Goal: Obtain resource: Download file/media

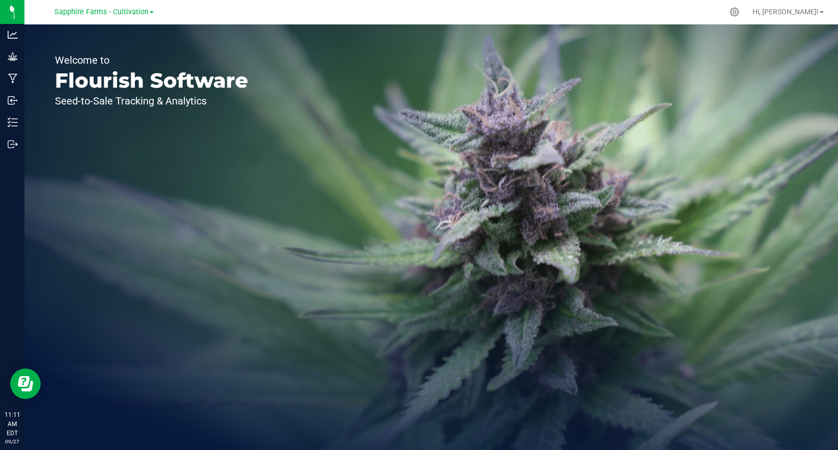
click at [150, 14] on link "Sapphire Farms - Cultivation" at bounding box center [103, 12] width 99 height 10
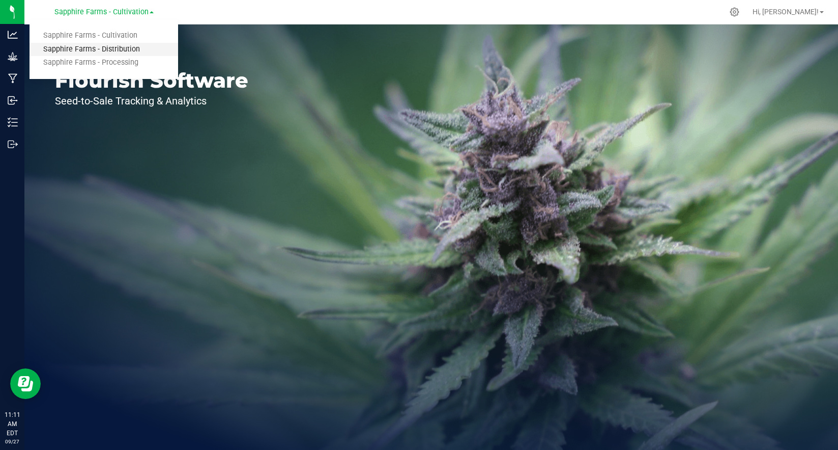
click at [136, 46] on link "Sapphire Farms - Distribution" at bounding box center [104, 50] width 149 height 14
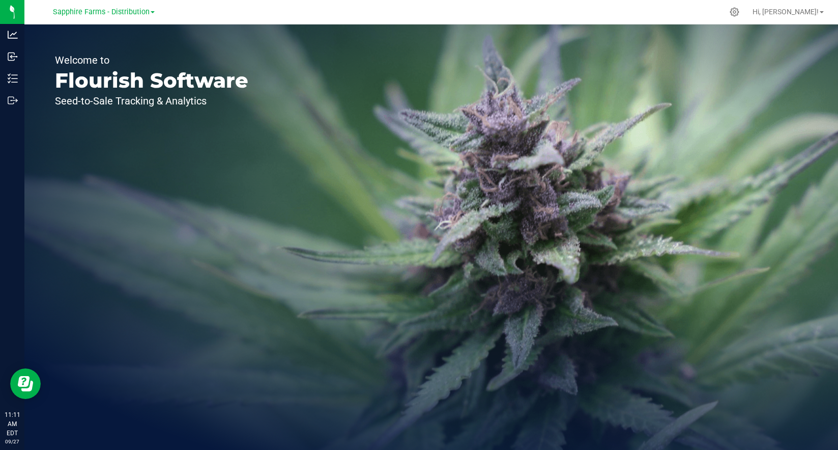
drag, startPoint x: 140, startPoint y: 12, endPoint x: 144, endPoint y: 24, distance: 13.2
click at [140, 12] on span "Sapphire Farms - Distribution" at bounding box center [101, 12] width 97 height 9
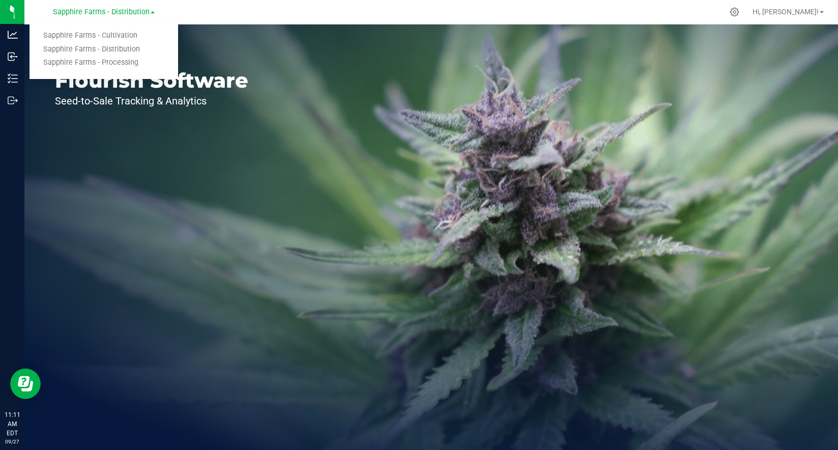
click at [132, 61] on link "Sapphire Farms - Processing" at bounding box center [104, 63] width 149 height 14
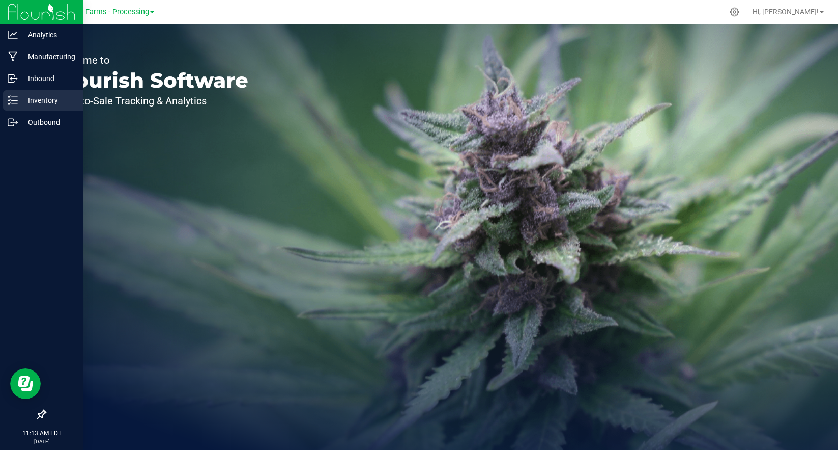
click at [35, 98] on p "Inventory" at bounding box center [48, 100] width 61 height 12
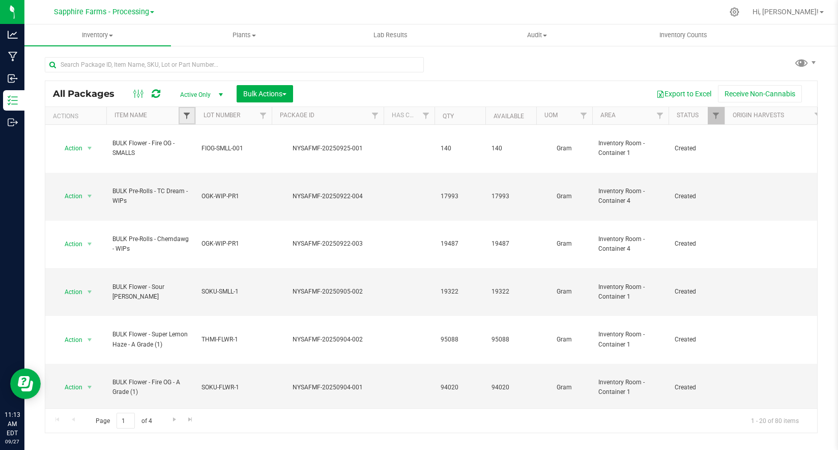
click at [190, 115] on span "Filter" at bounding box center [187, 115] width 8 height 8
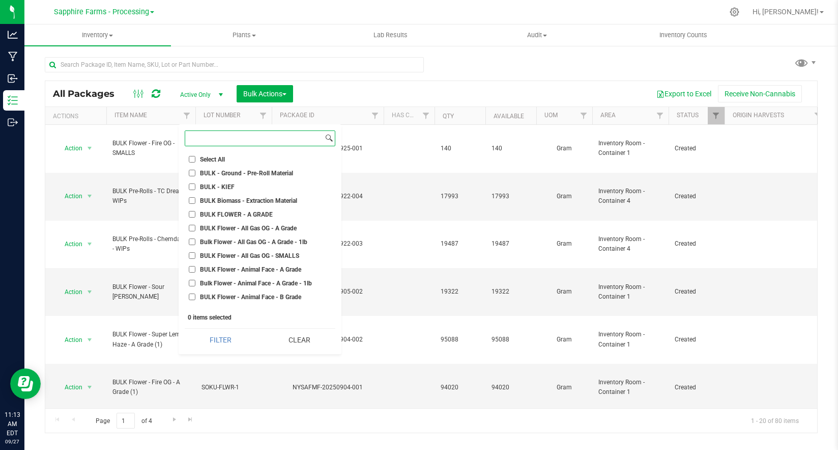
click at [212, 141] on input at bounding box center [254, 138] width 138 height 15
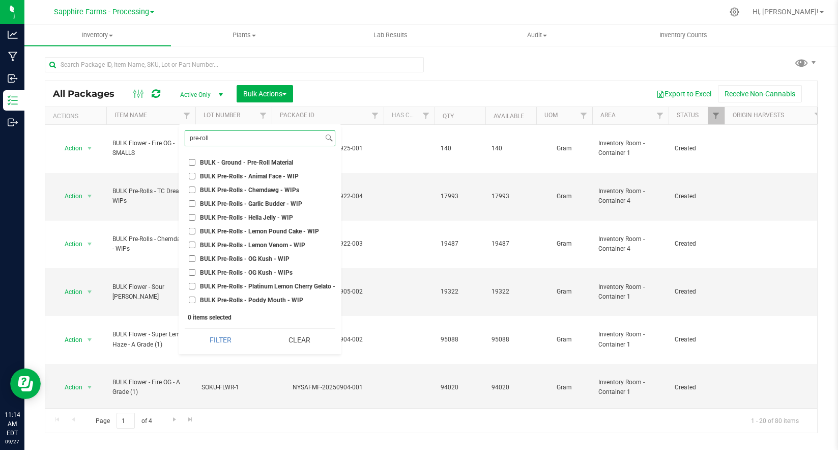
drag, startPoint x: 190, startPoint y: 139, endPoint x: 214, endPoint y: 158, distance: 30.1
click at [190, 139] on input "pre-roll" at bounding box center [254, 138] width 138 height 15
type input "bulk pre-roll"
click at [191, 163] on input "BULK Pre-Rolls - Animal Face - WIP" at bounding box center [192, 162] width 7 height 7
checkbox input "true"
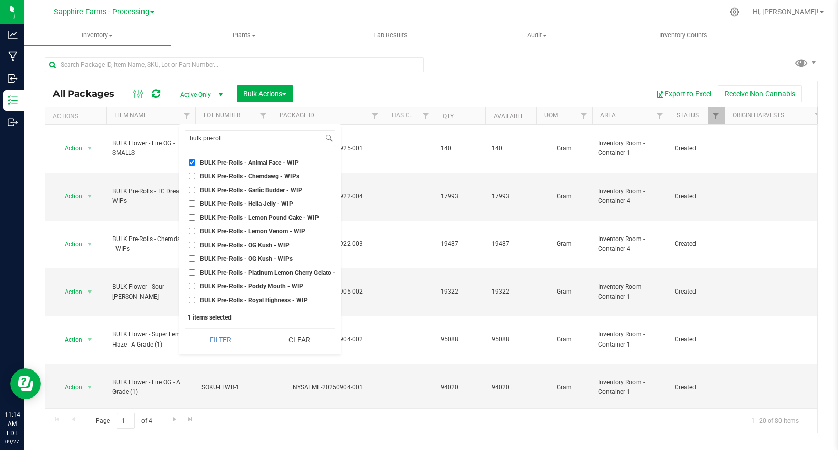
click at [193, 176] on input "BULK Pre-Rolls - Chemdawg - WIPs" at bounding box center [192, 176] width 7 height 7
checkbox input "true"
click at [193, 191] on input "BULK Pre-Rolls - Garlic Budder - WIP" at bounding box center [192, 189] width 7 height 7
checkbox input "true"
click at [193, 204] on input "BULK Pre-Rolls - Hella Jelly - WIP" at bounding box center [192, 203] width 7 height 7
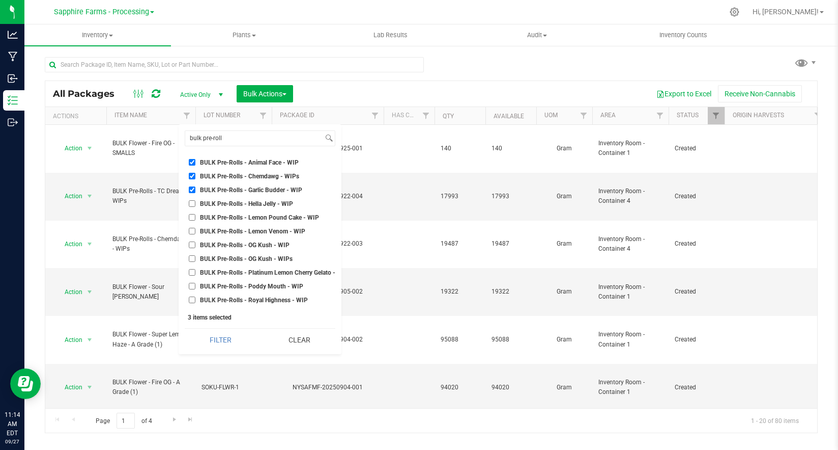
checkbox input "true"
click at [192, 215] on input "BULK Pre-Rolls - Lemon Pound Cake - WIP" at bounding box center [192, 217] width 7 height 7
checkbox input "true"
click at [192, 230] on input "BULK Pre-Rolls - Lemon Venom - WIP" at bounding box center [192, 231] width 7 height 7
checkbox input "true"
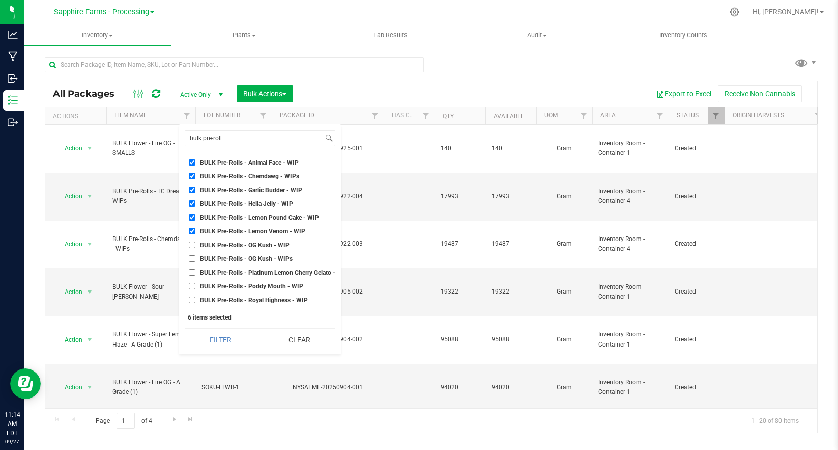
drag, startPoint x: 191, startPoint y: 246, endPoint x: 191, endPoint y: 254, distance: 7.7
click at [191, 246] on input "BULK Pre-Rolls - OG Kush - WIP" at bounding box center [192, 244] width 7 height 7
checkbox input "true"
click at [191, 261] on input "BULK Pre-Rolls - OG Kush - WIPs" at bounding box center [192, 258] width 7 height 7
checkbox input "true"
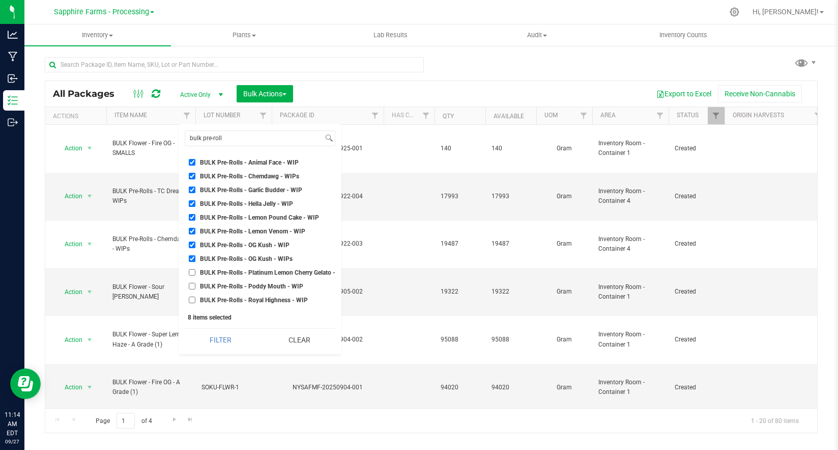
click at [192, 273] on input "BULK Pre-Rolls - Platinum Lemon Cherry Gelato - WIP" at bounding box center [192, 272] width 7 height 7
checkbox input "true"
drag, startPoint x: 192, startPoint y: 287, endPoint x: 192, endPoint y: 297, distance: 10.2
click at [192, 288] on input "BULK Pre-Rolls - Poddy Mouth - WIP" at bounding box center [192, 286] width 7 height 7
checkbox input "true"
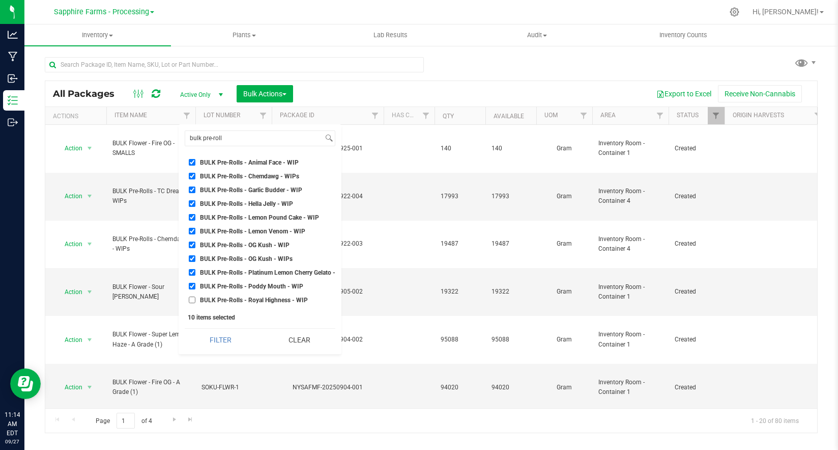
click at [192, 299] on input "BULK Pre-Rolls - Royal Highness - WIP" at bounding box center [192, 299] width 7 height 7
checkbox input "true"
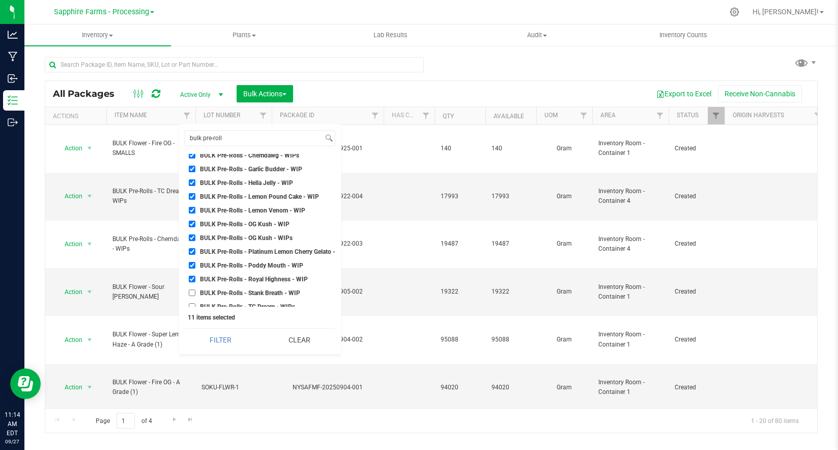
scroll to position [26, 0]
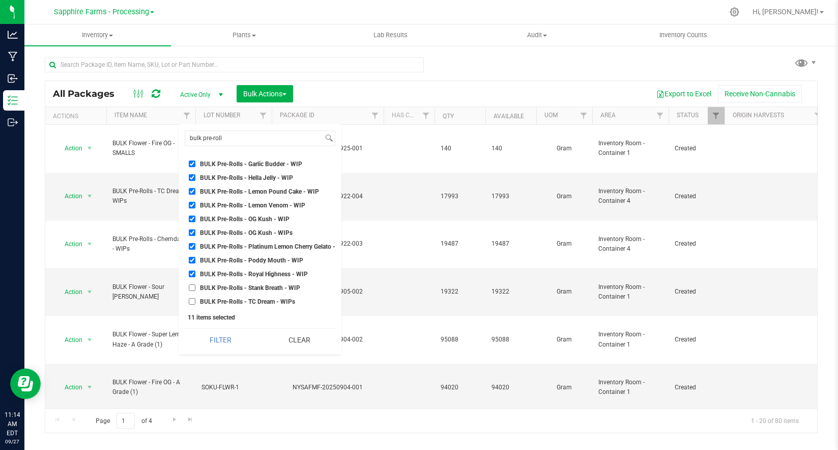
click at [192, 287] on input "BULK Pre-Rolls - Stank Breath - WIP" at bounding box center [192, 287] width 7 height 7
checkbox input "true"
click at [192, 300] on input "BULK Pre-Rolls - TC Dream - WIPs" at bounding box center [192, 301] width 7 height 7
checkbox input "true"
click at [222, 340] on button "Filter" at bounding box center [221, 339] width 72 height 22
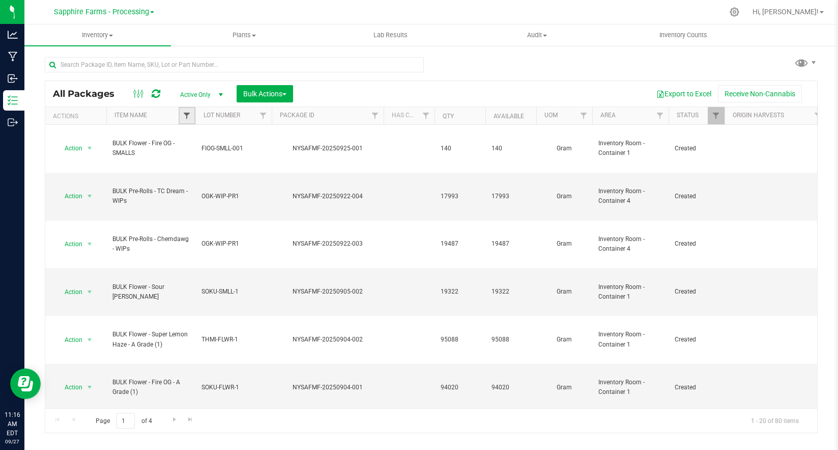
click at [189, 116] on span "Filter" at bounding box center [187, 115] width 8 height 8
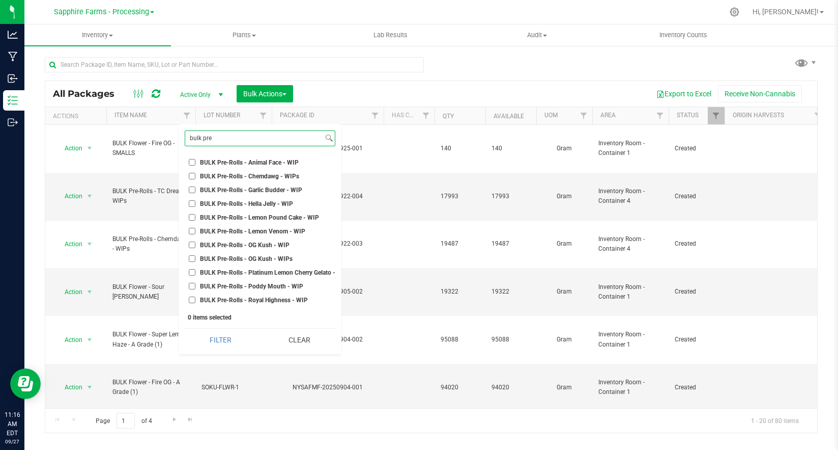
type input "bulk pre"
drag, startPoint x: 207, startPoint y: 164, endPoint x: 204, endPoint y: 173, distance: 9.2
click at [207, 165] on span "BULK Pre-Rolls - Animal Face - WIP" at bounding box center [249, 162] width 99 height 6
click at [195, 165] on input "BULK Pre-Rolls - Animal Face - WIP" at bounding box center [192, 162] width 7 height 7
checkbox input "true"
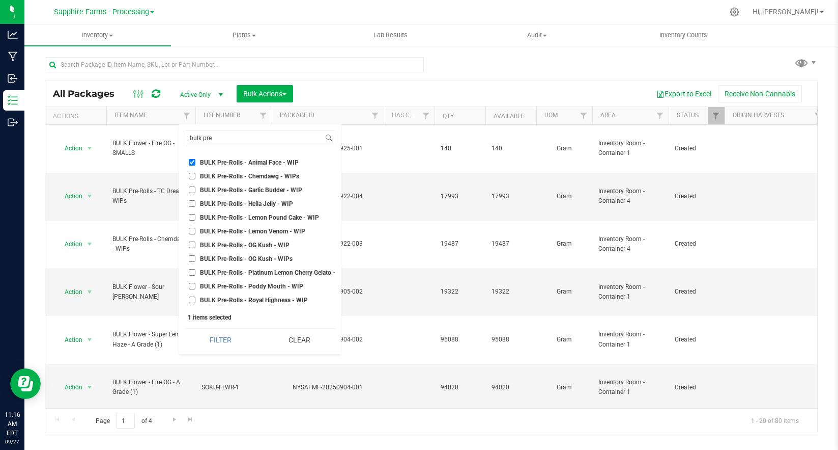
drag, startPoint x: 193, startPoint y: 178, endPoint x: 191, endPoint y: 185, distance: 7.4
click at [193, 179] on input "BULK Pre-Rolls - Chemdawg - WIPs" at bounding box center [192, 176] width 7 height 7
checkbox input "true"
click at [193, 191] on input "BULK Pre-Rolls - Garlic Budder - WIP" at bounding box center [192, 189] width 7 height 7
checkbox input "true"
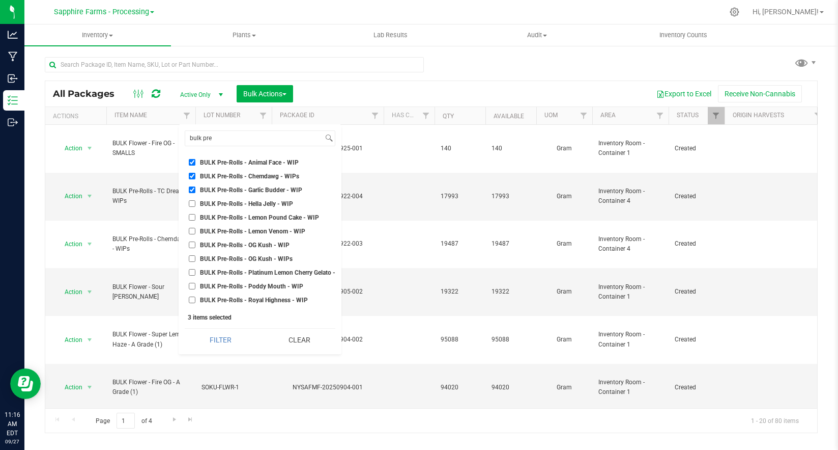
drag, startPoint x: 193, startPoint y: 205, endPoint x: 198, endPoint y: 213, distance: 9.8
click at [193, 206] on input "BULK Pre-Rolls - Hella Jelly - WIP" at bounding box center [192, 203] width 7 height 7
checkbox input "true"
click at [193, 163] on input "BULK Pre-Rolls - Animal Face - WIP" at bounding box center [192, 162] width 7 height 7
checkbox input "false"
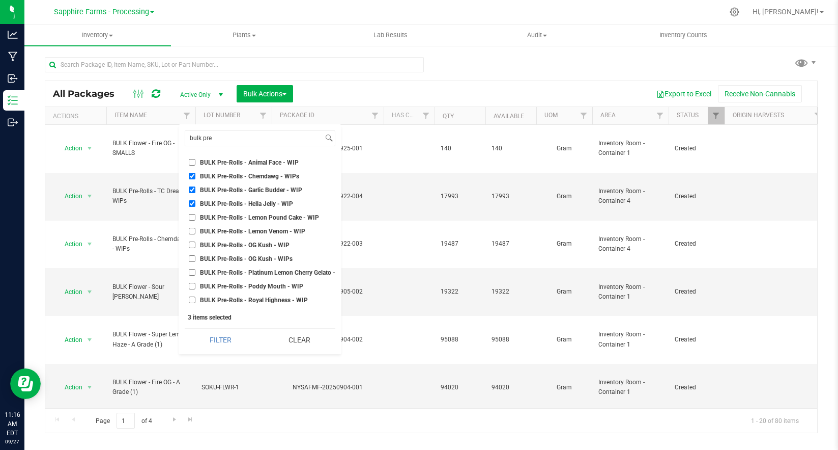
drag, startPoint x: 192, startPoint y: 173, endPoint x: 194, endPoint y: 186, distance: 13.3
click at [192, 175] on input "BULK Pre-Rolls - Chemdawg - WIPs" at bounding box center [192, 176] width 7 height 7
checkbox input "false"
drag, startPoint x: 194, startPoint y: 188, endPoint x: 195, endPoint y: 197, distance: 8.8
click at [194, 189] on input "BULK Pre-Rolls - Garlic Budder - WIP" at bounding box center [192, 189] width 7 height 7
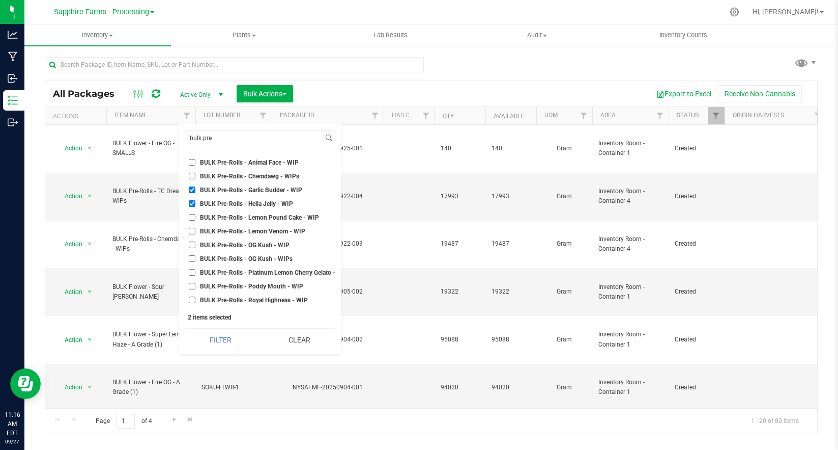
checkbox input "false"
drag, startPoint x: 194, startPoint y: 204, endPoint x: 202, endPoint y: 206, distance: 8.0
click at [198, 205] on label "BULK Pre-Rolls - Hella Jelly - WIP" at bounding box center [241, 203] width 104 height 7
click at [195, 205] on input "BULK Pre-Rolls - Hella Jelly - WIP" at bounding box center [192, 203] width 7 height 7
checkbox input "false"
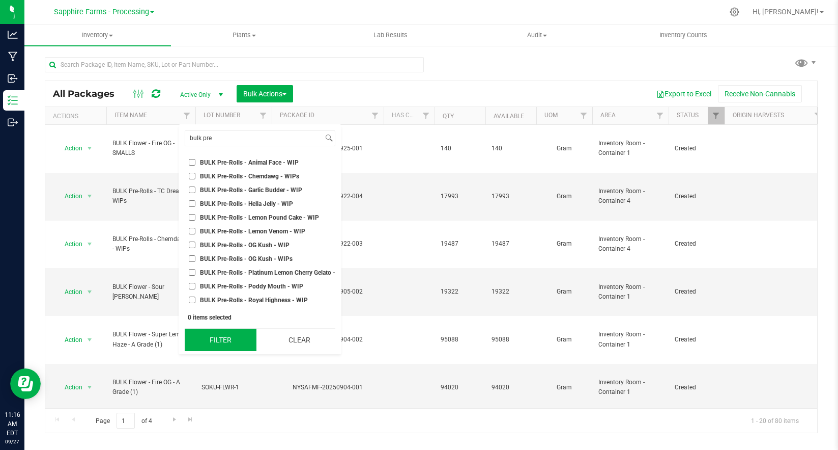
click at [227, 343] on button "Filter" at bounding box center [221, 339] width 72 height 22
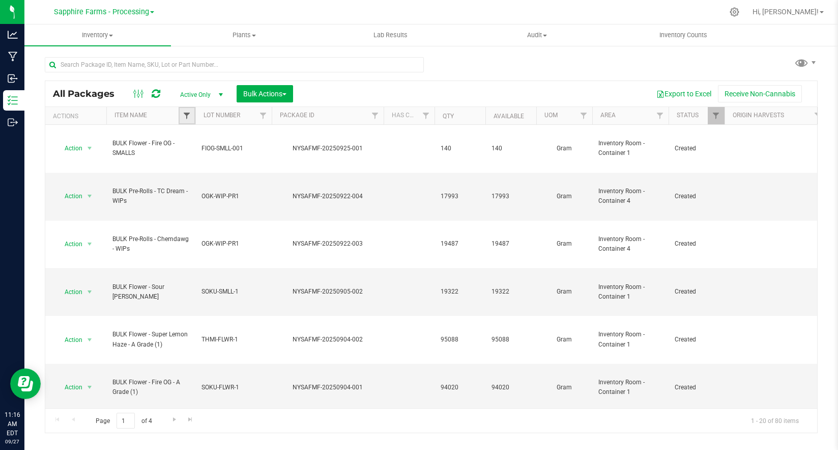
click at [183, 114] on span "Filter" at bounding box center [187, 115] width 8 height 8
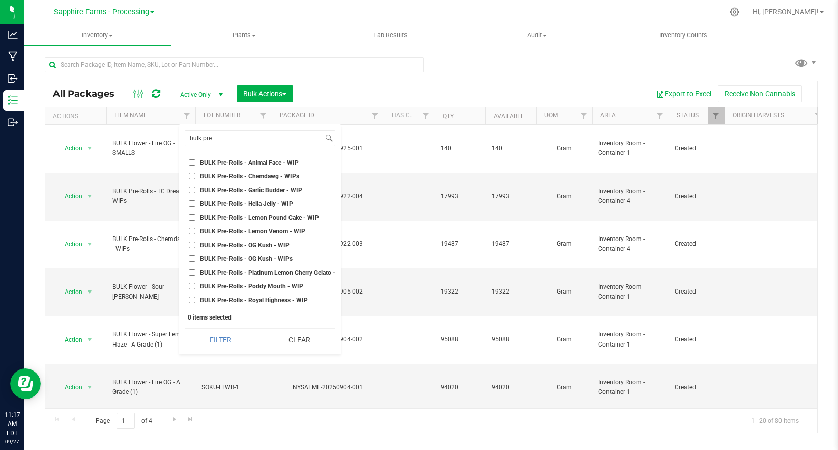
click at [193, 162] on input "BULK Pre-Rolls - Animal Face - WIP" at bounding box center [192, 162] width 7 height 7
checkbox input "true"
drag, startPoint x: 192, startPoint y: 178, endPoint x: 193, endPoint y: 190, distance: 12.2
click at [192, 178] on input "BULK Pre-Rolls - Chemdawg - WIPs" at bounding box center [192, 176] width 7 height 7
checkbox input "true"
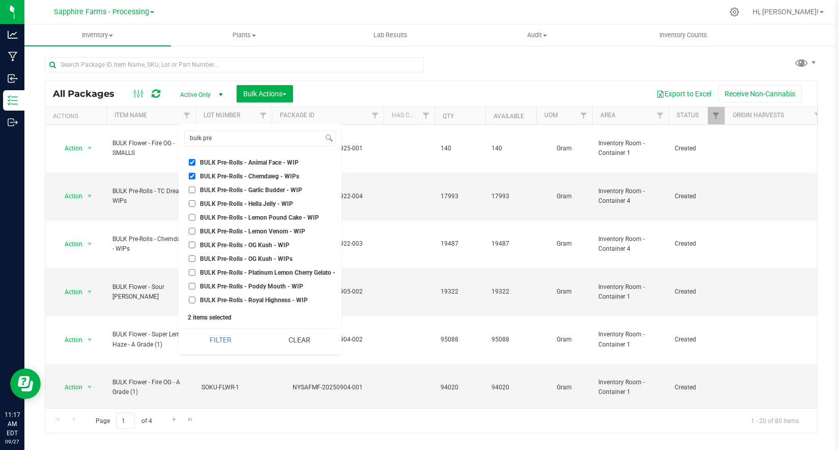
drag, startPoint x: 193, startPoint y: 191, endPoint x: 193, endPoint y: 197, distance: 5.6
click at [193, 191] on input "BULK Pre-Rolls - Garlic Budder - WIP" at bounding box center [192, 189] width 7 height 7
checkbox input "true"
drag, startPoint x: 193, startPoint y: 203, endPoint x: 193, endPoint y: 208, distance: 5.6
click at [193, 203] on input "BULK Pre-Rolls - Hella Jelly - WIP" at bounding box center [192, 203] width 7 height 7
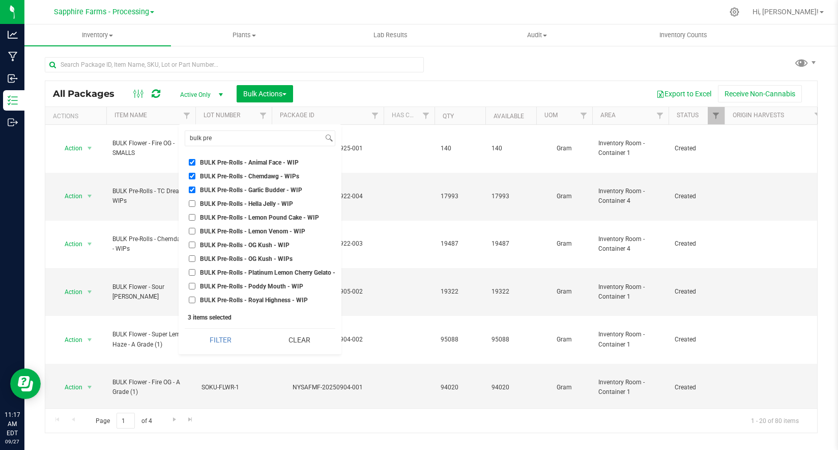
checkbox input "true"
drag, startPoint x: 193, startPoint y: 217, endPoint x: 193, endPoint y: 226, distance: 8.7
click at [193, 218] on input "BULK Pre-Rolls - Lemon Pound Cake - WIP" at bounding box center [192, 217] width 7 height 7
checkbox input "true"
click at [192, 232] on input "BULK Pre-Rolls - Lemon Venom - WIP" at bounding box center [192, 231] width 7 height 7
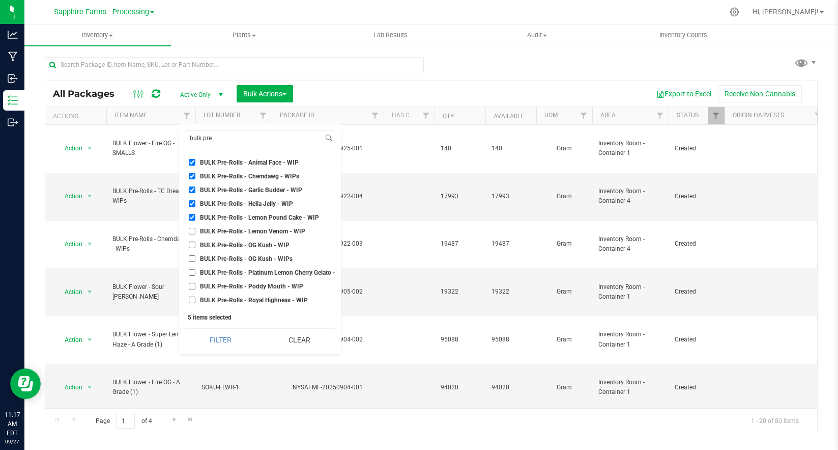
checkbox input "true"
click at [191, 244] on input "BULK Pre-Rolls - OG Kush - WIP" at bounding box center [192, 244] width 7 height 7
checkbox input "true"
drag, startPoint x: 191, startPoint y: 258, endPoint x: 193, endPoint y: 269, distance: 11.4
click at [191, 258] on input "BULK Pre-Rolls - OG Kush - WIPs" at bounding box center [192, 258] width 7 height 7
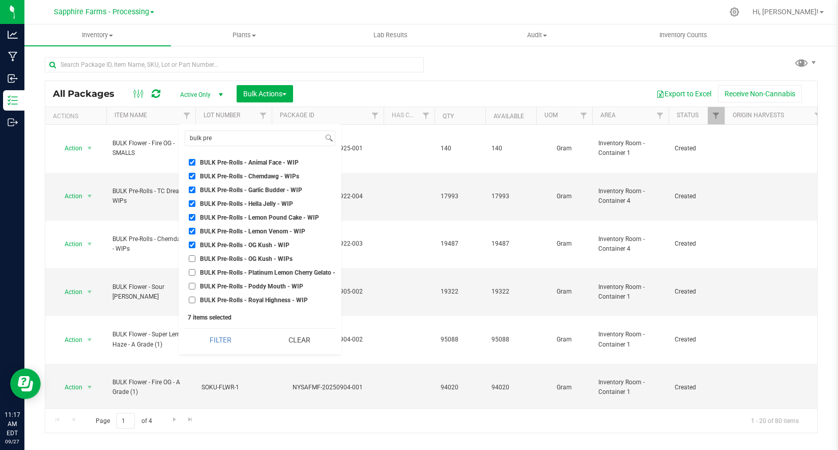
checkbox input "true"
drag, startPoint x: 193, startPoint y: 272, endPoint x: 193, endPoint y: 280, distance: 8.1
click at [193, 273] on input "BULK Pre-Rolls - Platinum Lemon Cherry Gelato - WIP" at bounding box center [192, 272] width 7 height 7
checkbox input "true"
drag, startPoint x: 192, startPoint y: 288, endPoint x: 193, endPoint y: 296, distance: 8.2
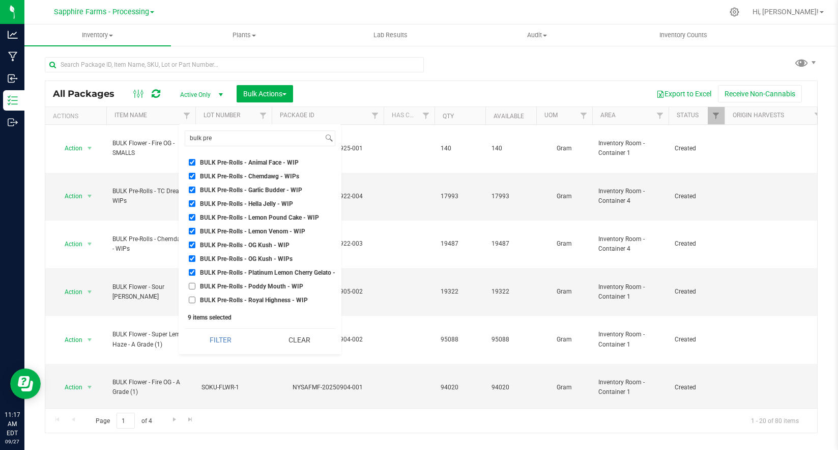
click at [192, 289] on input "BULK Pre-Rolls - Poddy Mouth - WIP" at bounding box center [192, 286] width 7 height 7
checkbox input "true"
click at [193, 299] on input "BULK Pre-Rolls - Royal Highness - WIP" at bounding box center [192, 299] width 7 height 7
checkbox input "true"
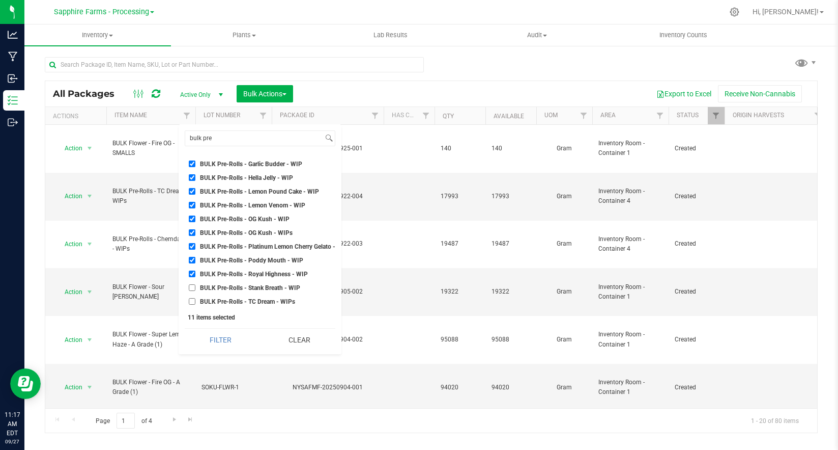
click at [193, 287] on input "BULK Pre-Rolls - Stank Breath - WIP" at bounding box center [192, 287] width 7 height 7
checkbox input "true"
click at [193, 299] on input "BULK Pre-Rolls - TC Dream - WIPs" at bounding box center [192, 301] width 7 height 7
checkbox input "true"
click at [222, 339] on button "Filter" at bounding box center [221, 339] width 72 height 22
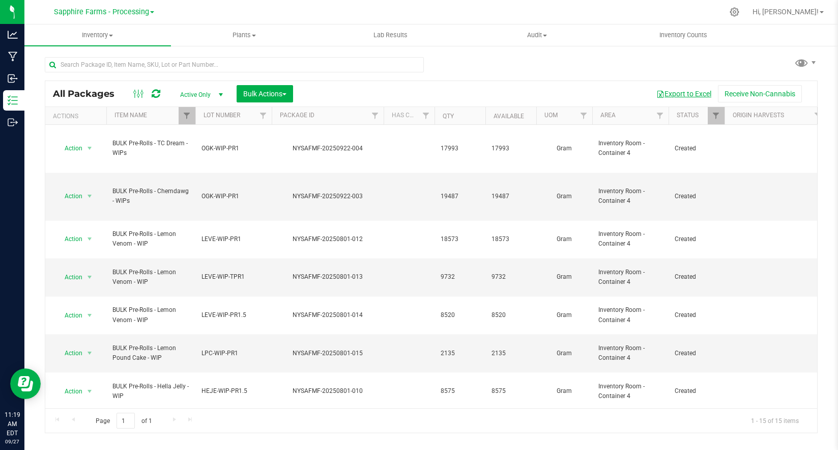
click at [697, 100] on button "Export to Excel" at bounding box center [684, 93] width 68 height 17
click at [185, 114] on span "Filter" at bounding box center [187, 115] width 8 height 8
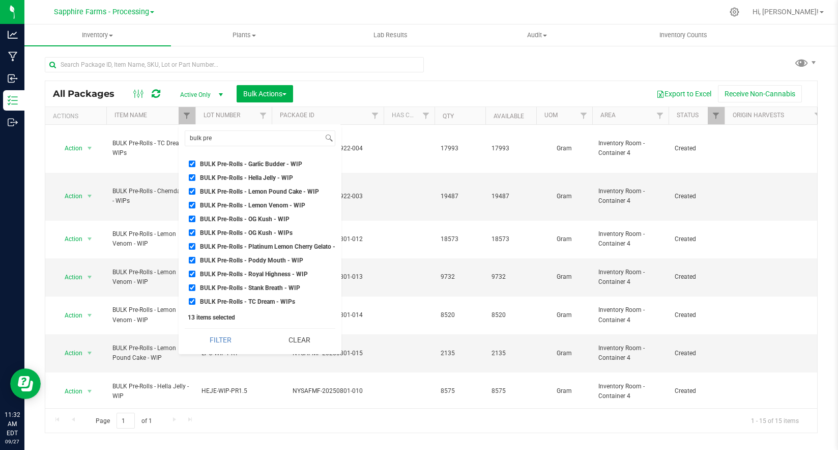
click at [294, 331] on button "Clear" at bounding box center [300, 339] width 72 height 22
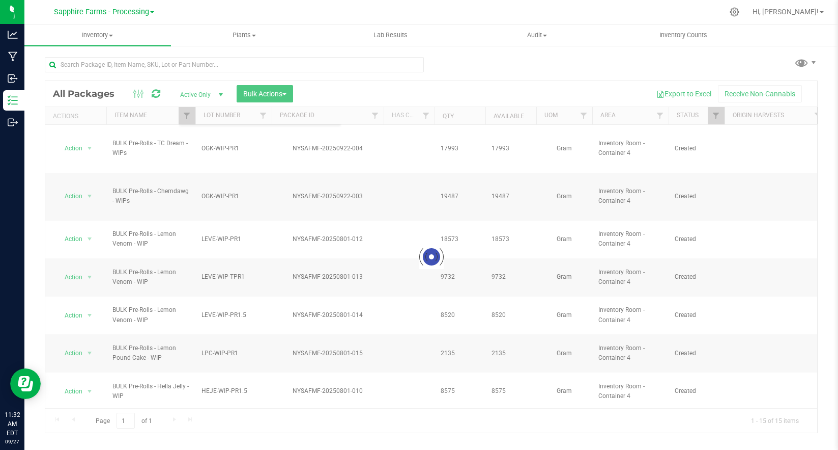
checkbox input "false"
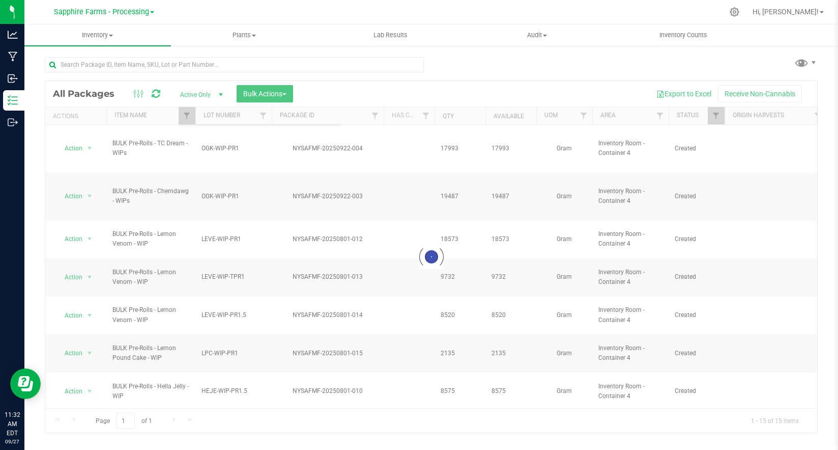
checkbox input "false"
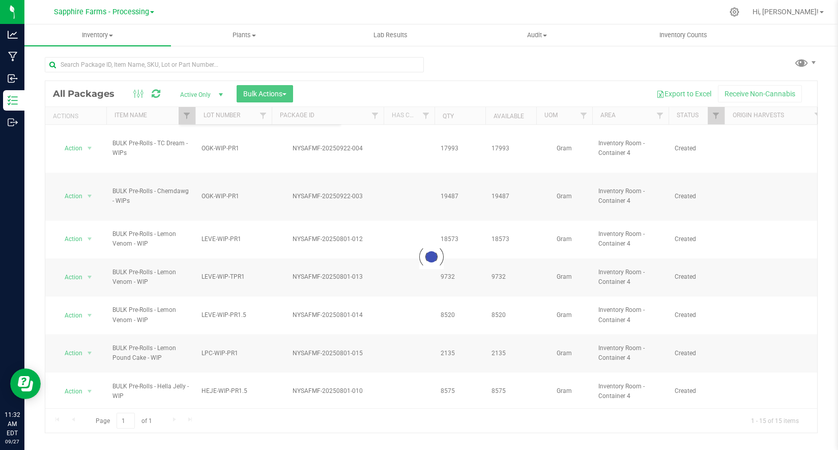
checkbox input "false"
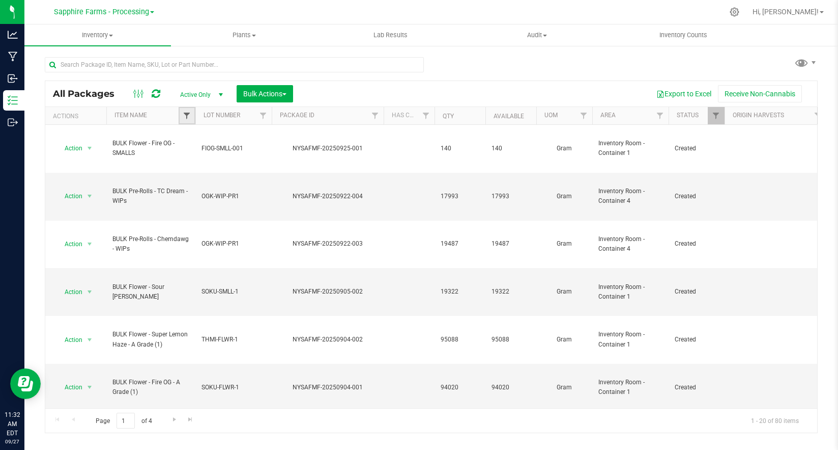
click at [186, 115] on span "Filter" at bounding box center [187, 115] width 8 height 8
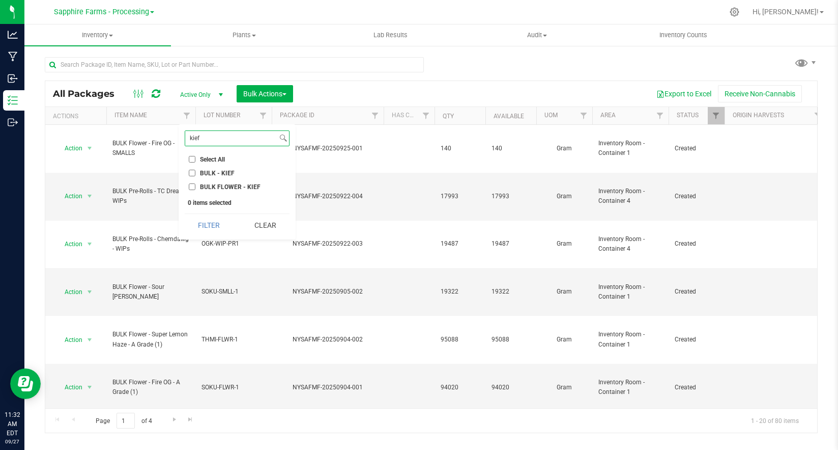
type input "kief"
drag, startPoint x: 193, startPoint y: 159, endPoint x: 206, endPoint y: 216, distance: 58.9
click at [193, 159] on input "Select All" at bounding box center [192, 159] width 7 height 7
checkbox input "true"
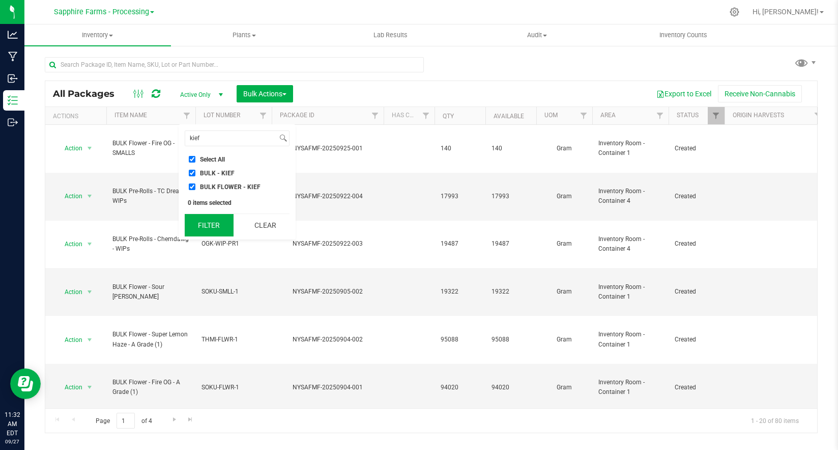
checkbox input "true"
click at [207, 222] on button "Filter" at bounding box center [209, 225] width 49 height 22
